Goal: Check status: Check status

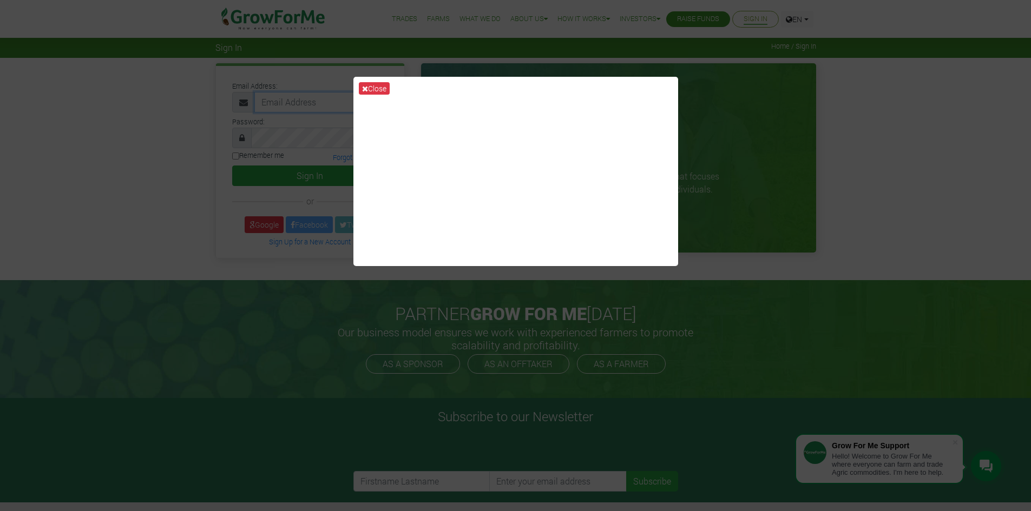
type input "apusiyener@gmail.com"
click at [294, 276] on div "Close" at bounding box center [515, 255] width 1031 height 511
click at [370, 83] on button "Close" at bounding box center [374, 88] width 31 height 12
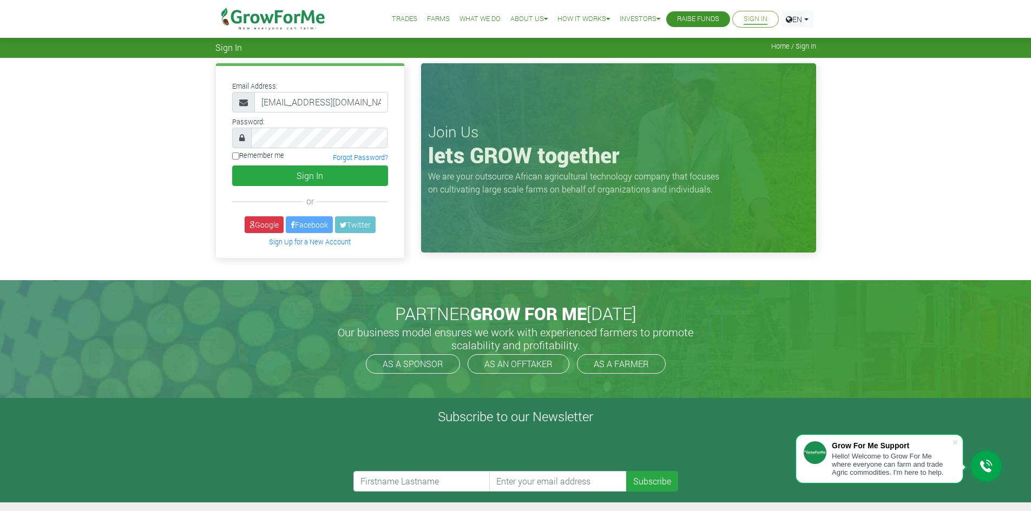
click at [232, 155] on input "Remember me" at bounding box center [235, 156] width 7 height 7
checkbox input "true"
click at [249, 177] on button "Sign In" at bounding box center [310, 176] width 156 height 21
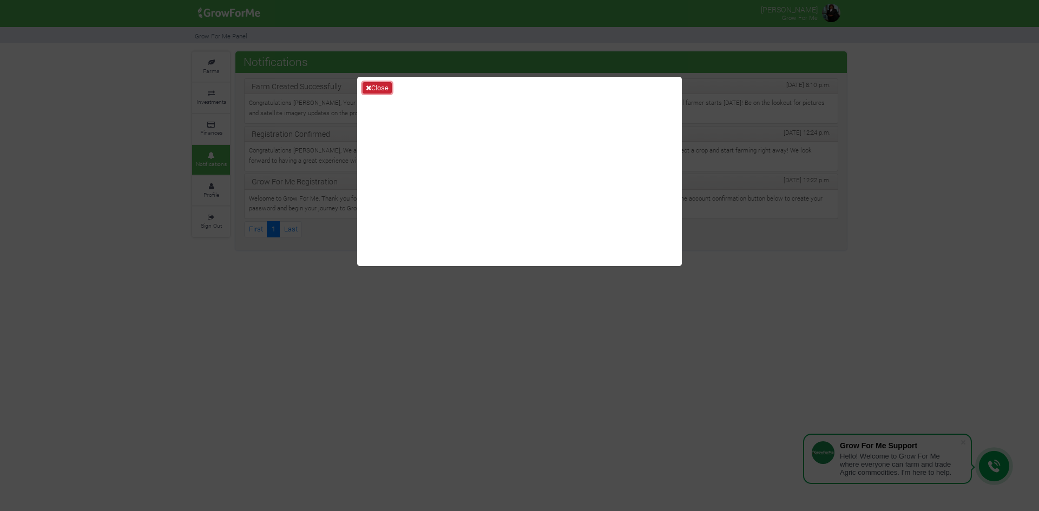
click at [367, 87] on icon at bounding box center [368, 87] width 5 height 7
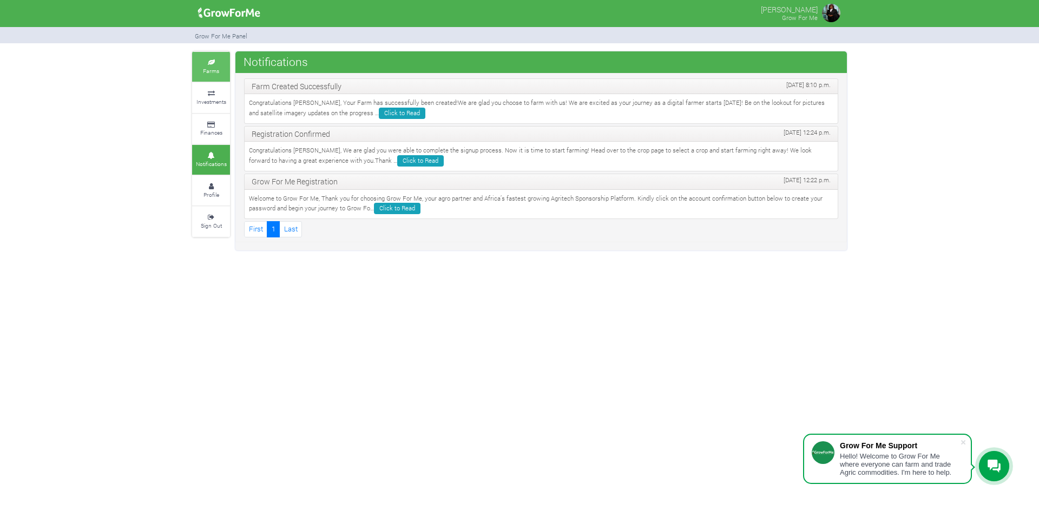
click at [211, 70] on small "Farms" at bounding box center [211, 71] width 16 height 8
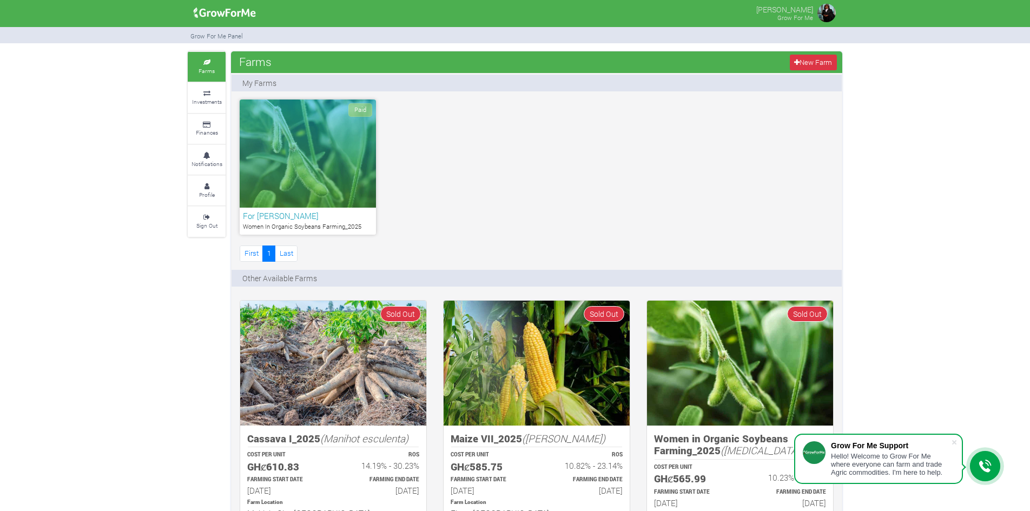
click at [283, 213] on h6 "For [PERSON_NAME]" at bounding box center [308, 216] width 130 height 10
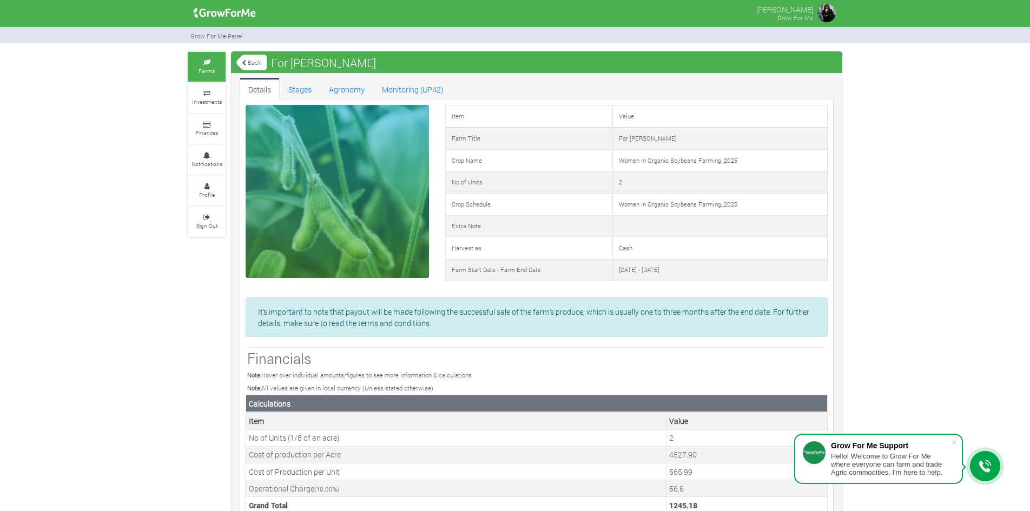
click at [197, 68] on link "Farms" at bounding box center [207, 67] width 38 height 30
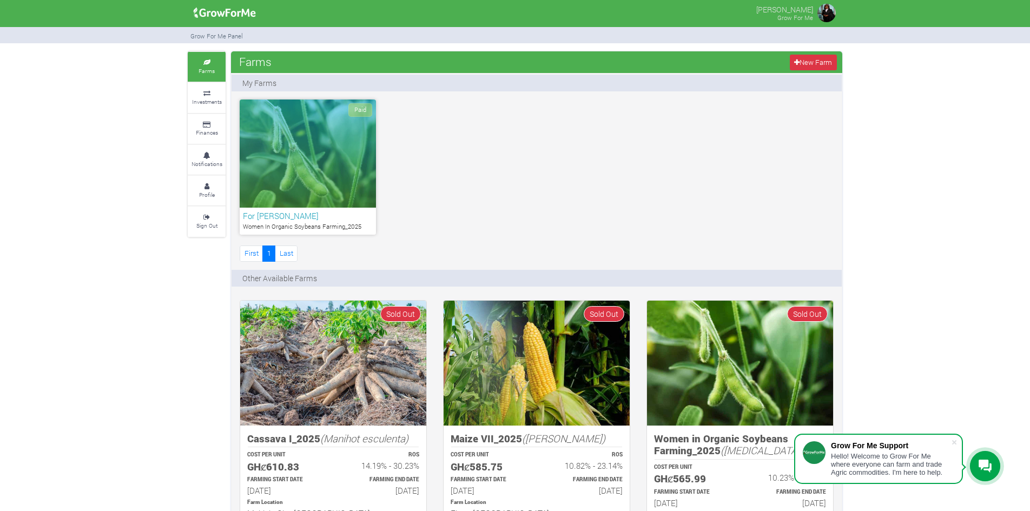
click at [275, 226] on p "Women In Organic Soybeans Farming_2025" at bounding box center [308, 226] width 130 height 9
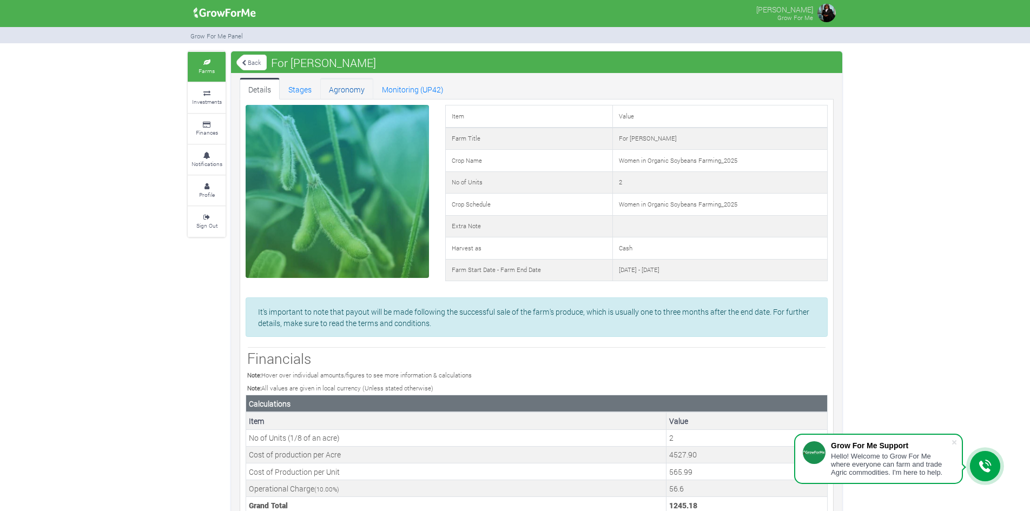
click at [345, 90] on link "Agronomy" at bounding box center [346, 89] width 53 height 22
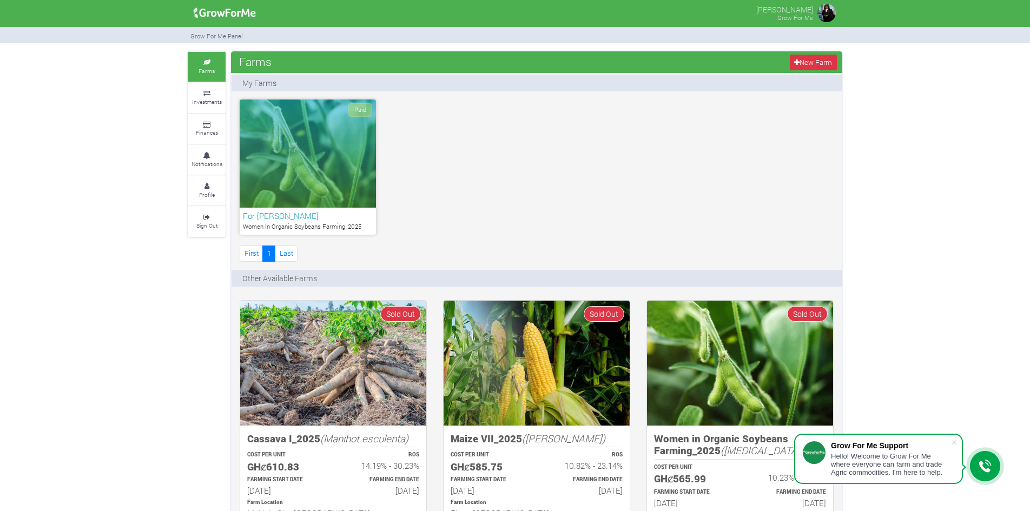
click at [295, 182] on div "Paid" at bounding box center [308, 154] width 136 height 108
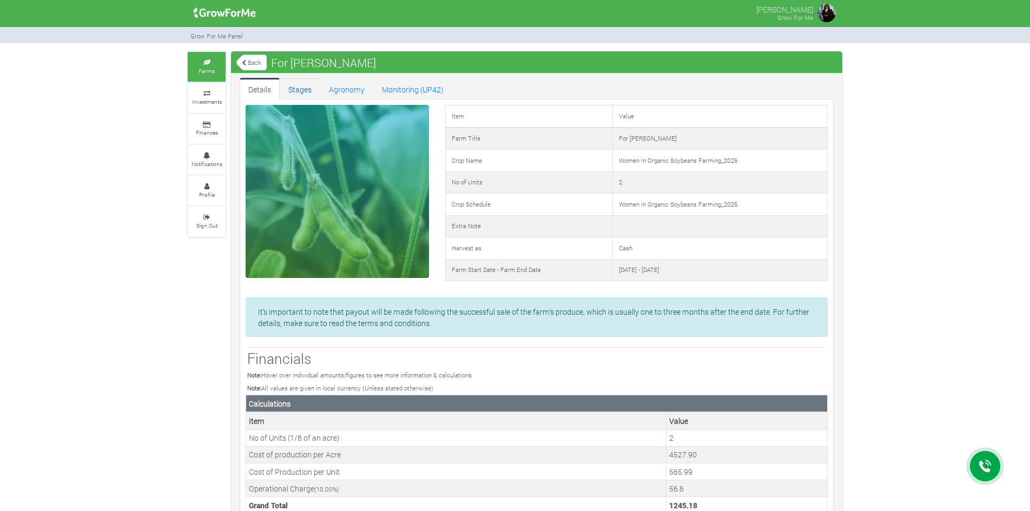
click at [300, 88] on link "Stages" at bounding box center [300, 89] width 41 height 22
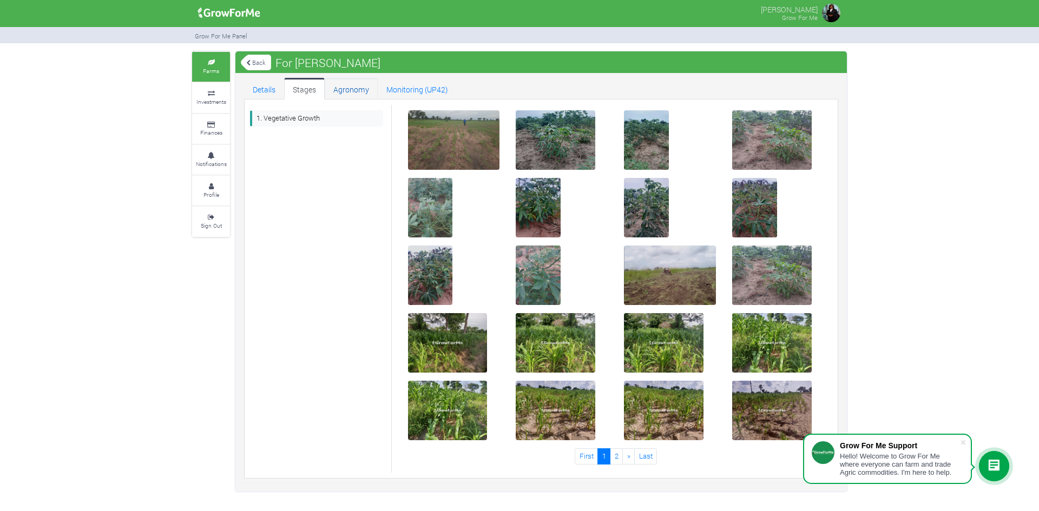
click at [348, 93] on link "Agronomy" at bounding box center [351, 89] width 53 height 22
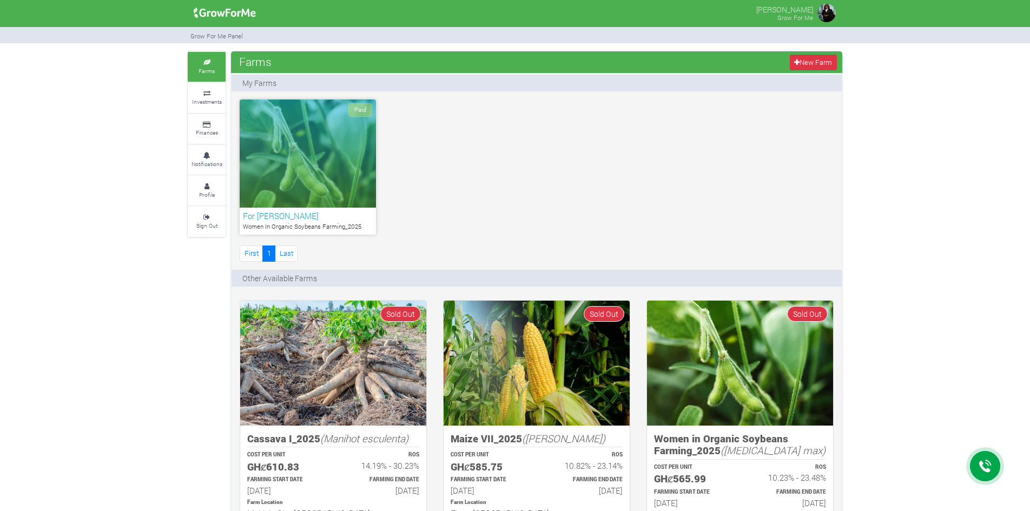
click at [298, 199] on div "Paid" at bounding box center [308, 154] width 136 height 108
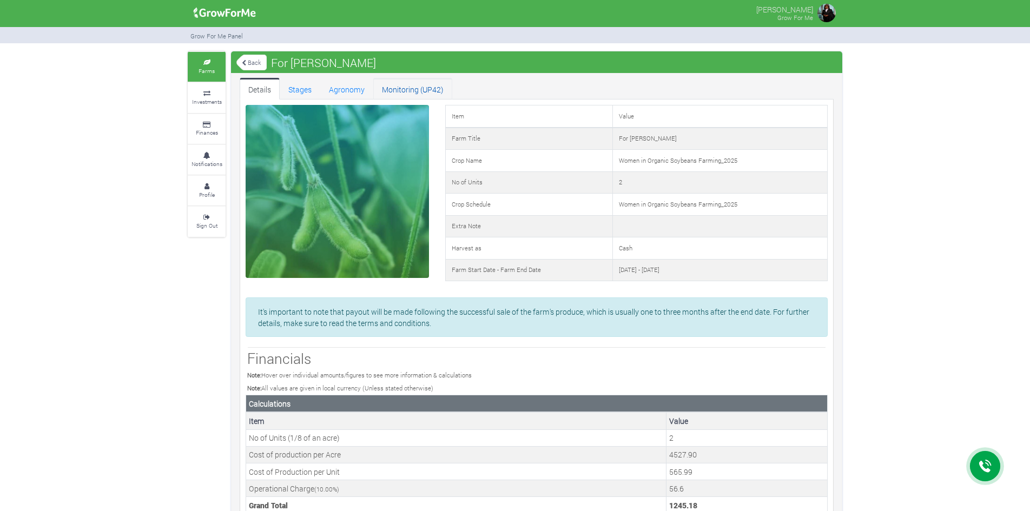
click at [414, 88] on link "Monitoring (UP42)" at bounding box center [412, 89] width 79 height 22
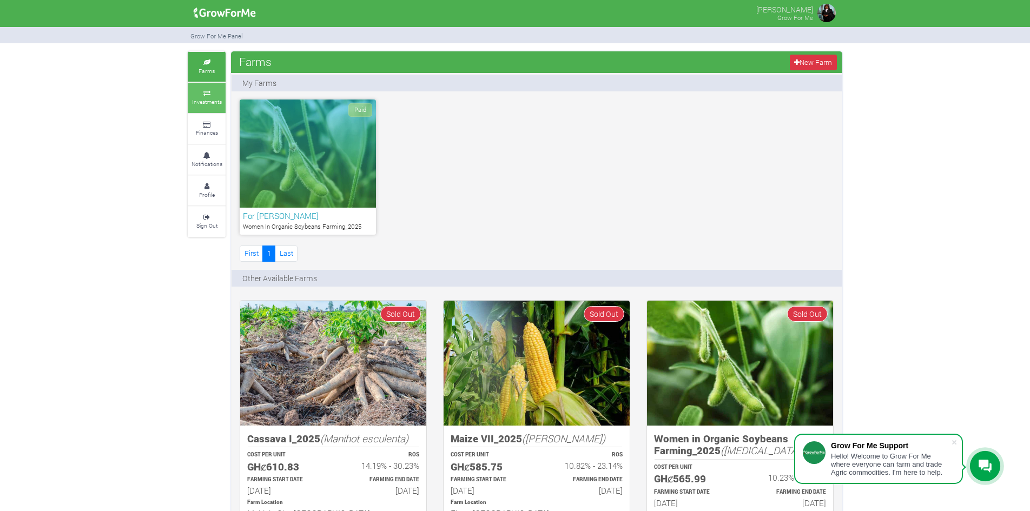
click at [208, 89] on link "Investments" at bounding box center [207, 98] width 38 height 30
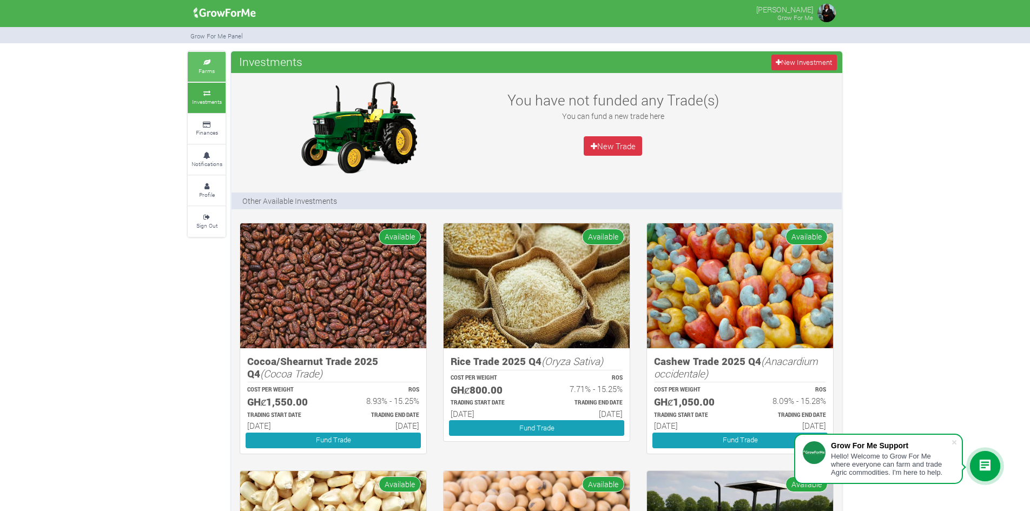
click at [203, 71] on small "Farms" at bounding box center [207, 71] width 16 height 8
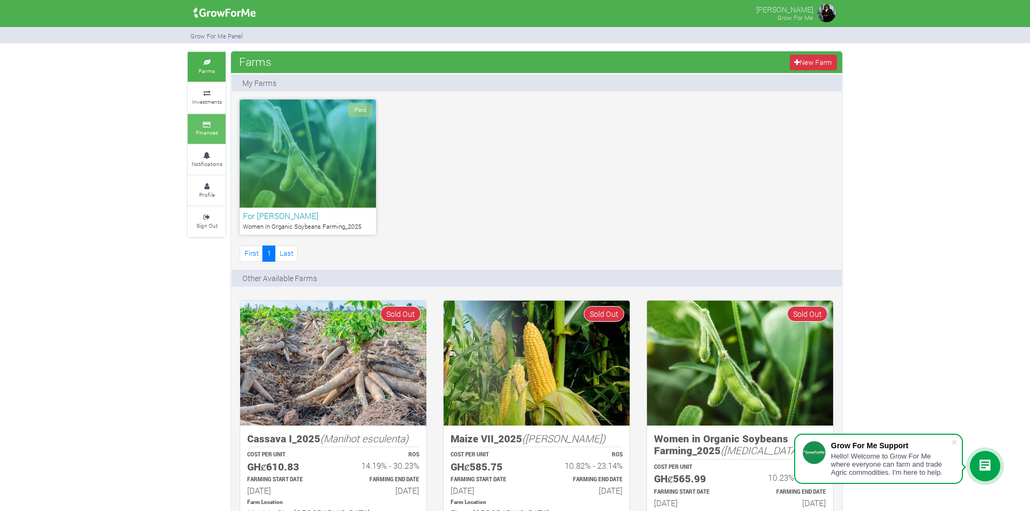
click at [200, 122] on icon at bounding box center [206, 124] width 32 height 5
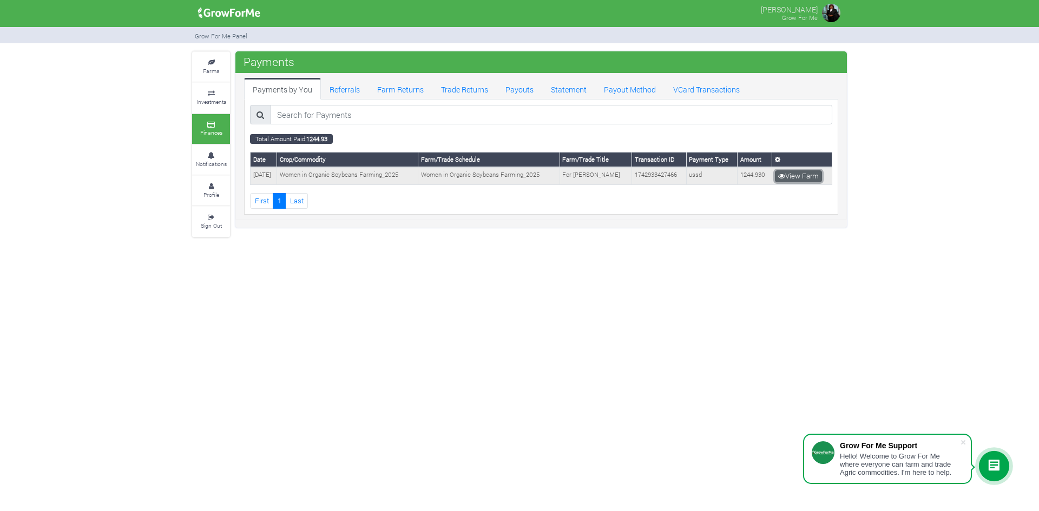
click at [808, 177] on link "View Farm" at bounding box center [798, 176] width 47 height 12
